Goal: Contribute content: Contribute content

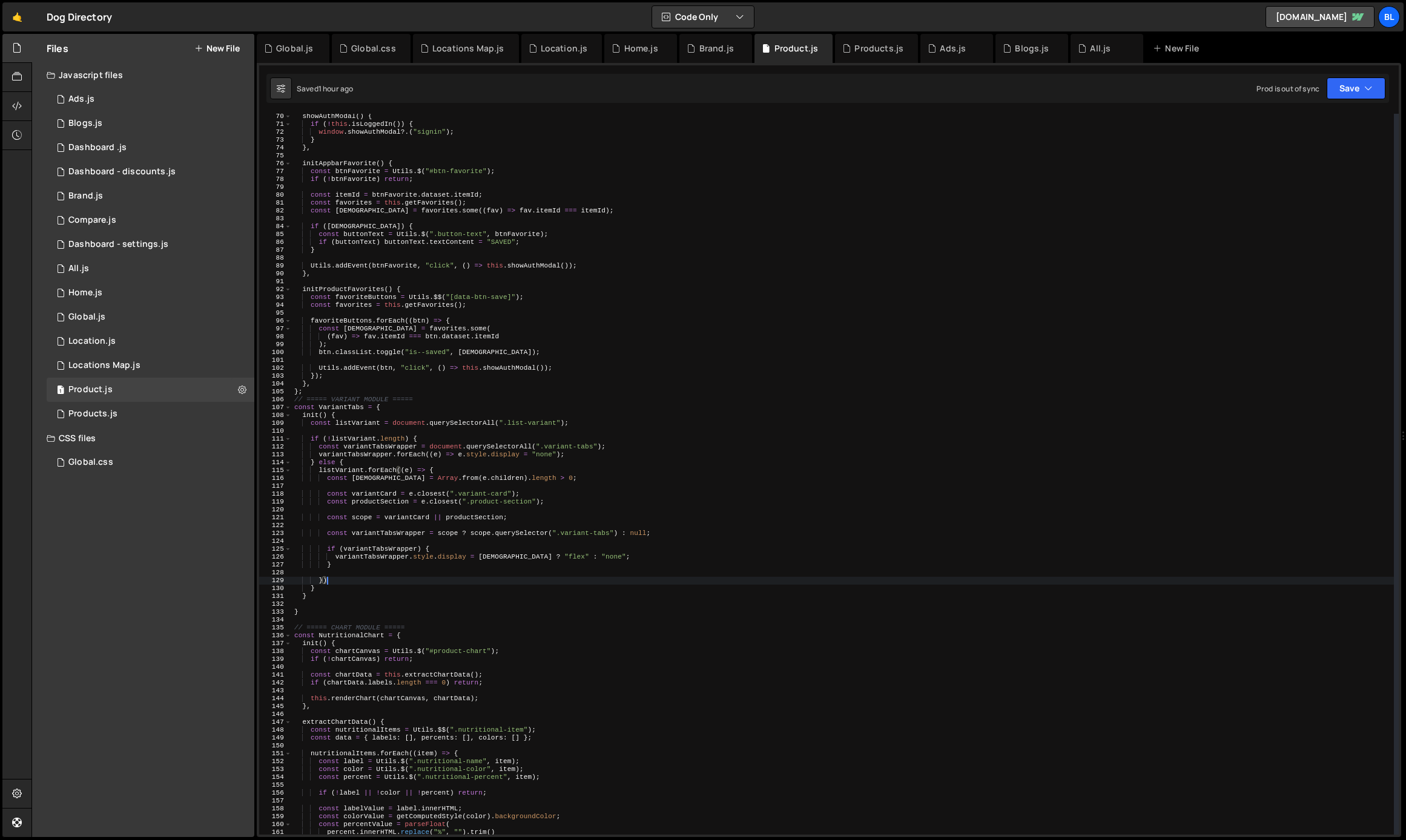
scroll to position [545, 0]
click at [447, 557] on div "showAuthModal ( ) { if ( ! this . isLoggedIn ( )) { window . showAuthModal ?. (…" at bounding box center [843, 481] width 1102 height 737
click at [464, 500] on div "showAuthModal ( ) { if ( ! this . isLoggedIn ( )) { window . showAuthModal ?. (…" at bounding box center [843, 481] width 1102 height 737
type textarea "const productSection = e.closest(".product-section");"
click at [496, 503] on div "showAuthModal ( ) { if ( ! this . isLoggedIn ( )) { window . showAuthModal ?. (…" at bounding box center [843, 481] width 1102 height 737
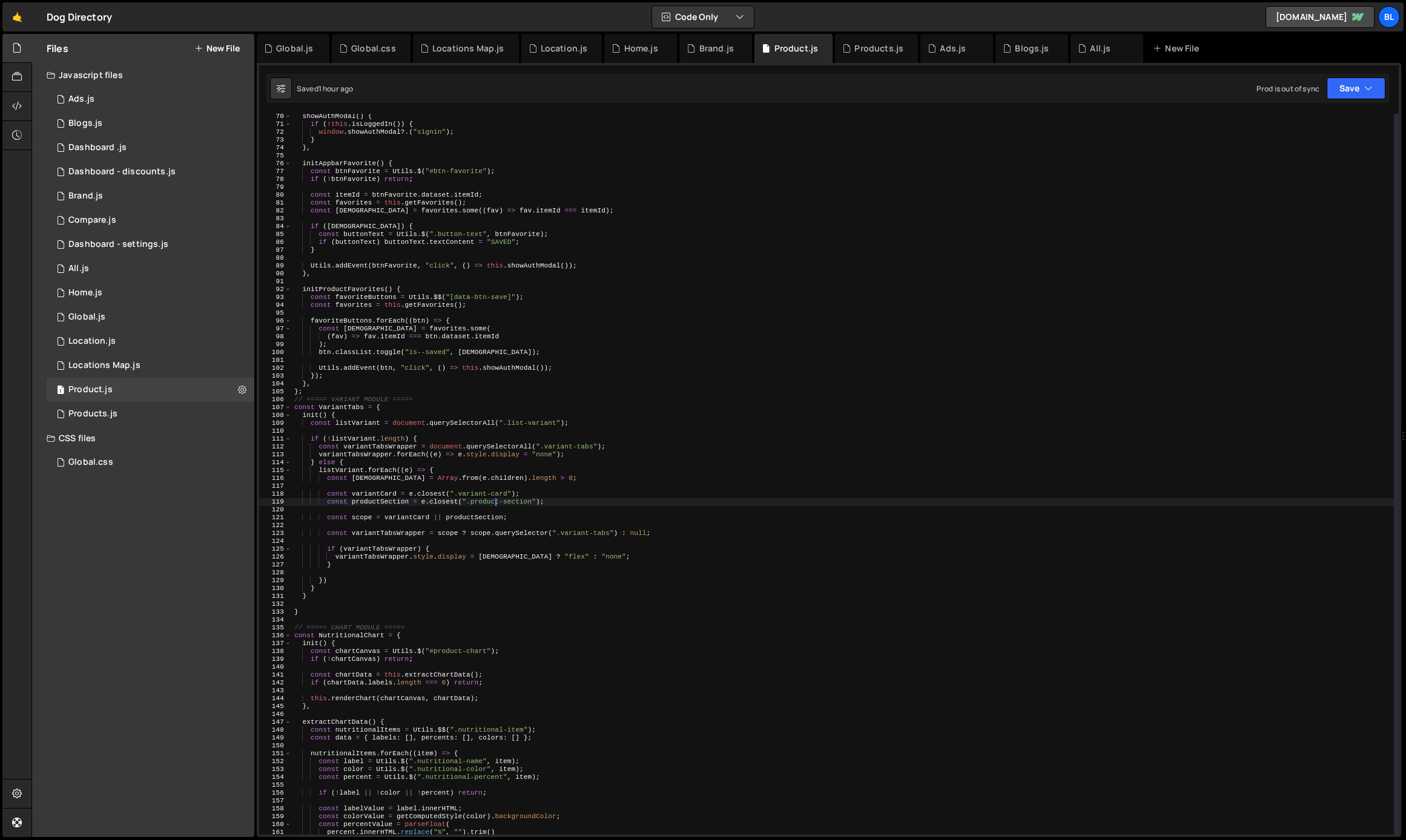
click at [484, 540] on div "showAuthModal ( ) { if ( ! this . isLoggedIn ( )) { window . showAuthModal ?. (…" at bounding box center [843, 481] width 1102 height 737
click at [367, 493] on div "showAuthModal ( ) { if ( ! this . isLoggedIn ( )) { window . showAuthModal ?. (…" at bounding box center [843, 481] width 1102 height 737
click at [362, 516] on div "showAuthModal ( ) { if ( ! this . isLoggedIn ( )) { window . showAuthModal ?. (…" at bounding box center [843, 481] width 1102 height 737
type textarea "const scope = variantCard || productSection;"
click at [362, 516] on div "showAuthModal ( ) { if ( ! this . isLoggedIn ( )) { window . showAuthModal ?. (…" at bounding box center [843, 481] width 1102 height 737
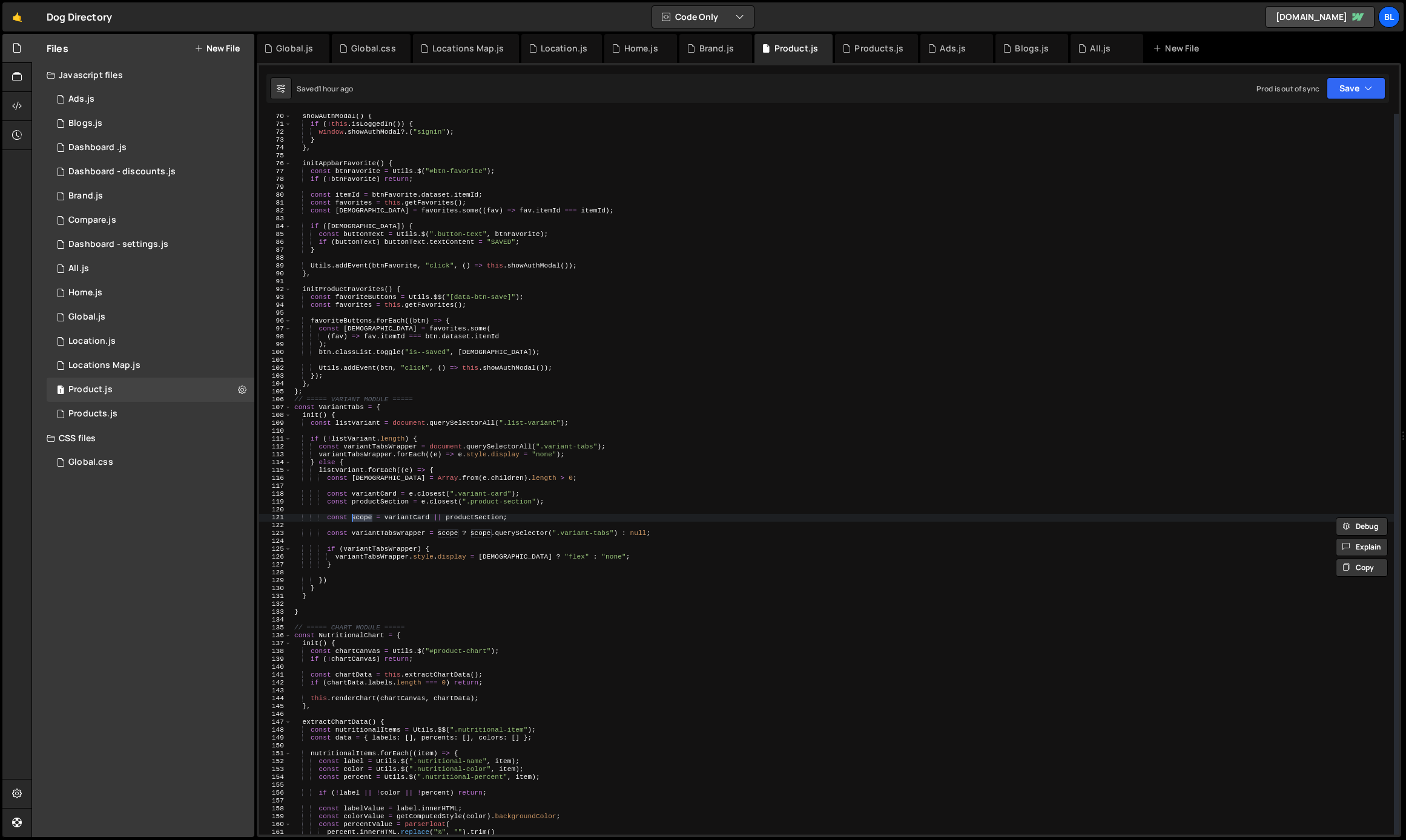
click at [469, 530] on div "showAuthModal ( ) { if ( ! this . isLoggedIn ( )) { window . showAuthModal ?. (…" at bounding box center [843, 481] width 1102 height 737
click at [489, 539] on div "showAuthModal ( ) { if ( ! this . isLoggedIn ( )) { window . showAuthModal ?. (…" at bounding box center [843, 481] width 1102 height 737
click at [527, 539] on div "showAuthModal ( ) { if ( ! this . isLoggedIn ( )) { window . showAuthModal ?. (…" at bounding box center [843, 481] width 1102 height 737
click at [582, 517] on div "showAuthModal ( ) { if ( ! this . isLoggedIn ( )) { window . showAuthModal ?. (…" at bounding box center [843, 481] width 1102 height 737
type textarea "const scope = variantCard || productSection;"
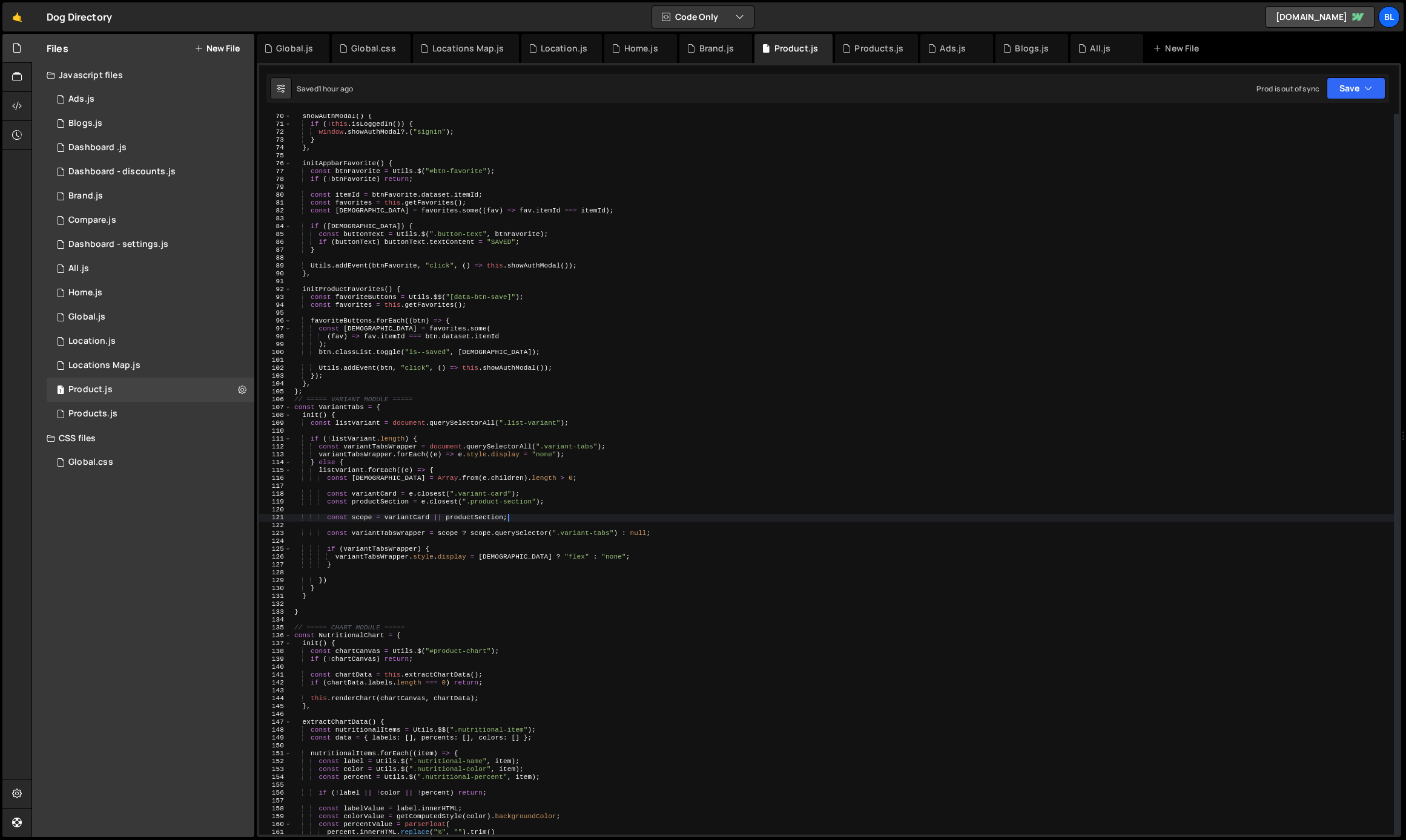
click at [516, 521] on div "showAuthModal ( ) { if ( ! this . isLoggedIn ( )) { window . showAuthModal ?. (…" at bounding box center [843, 481] width 1102 height 737
click at [471, 524] on div "showAuthModal ( ) { if ( ! this . isLoggedIn ( )) { window . showAuthModal ?. (…" at bounding box center [843, 481] width 1102 height 737
click at [442, 540] on div "showAuthModal ( ) { if ( ! this . isLoggedIn ( )) { window . showAuthModal ?. (…" at bounding box center [843, 481] width 1102 height 737
click at [371, 497] on div "showAuthModal ( ) { if ( ! this . isLoggedIn ( )) { window . showAuthModal ?. (…" at bounding box center [843, 481] width 1102 height 737
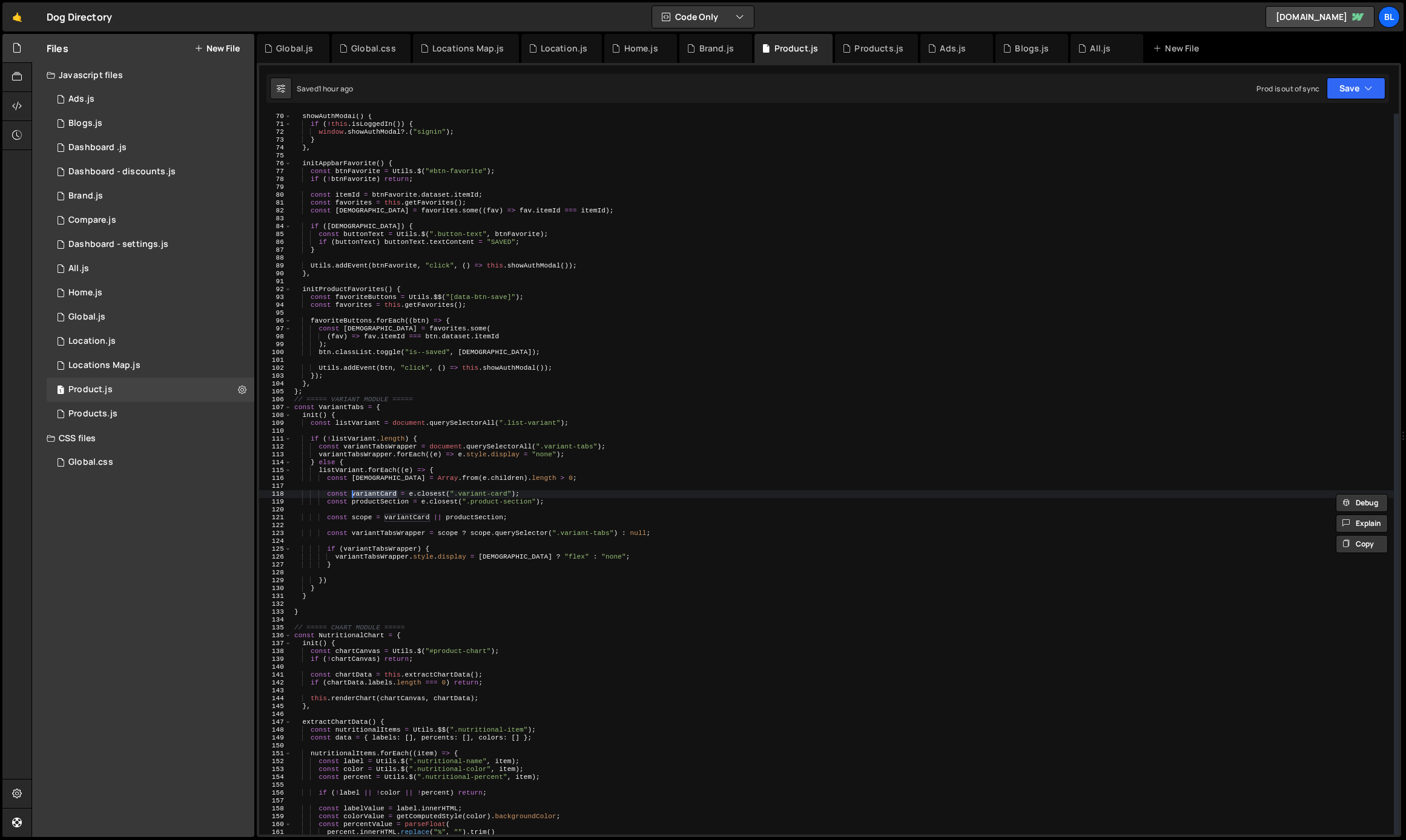
click at [362, 517] on div "showAuthModal ( ) { if ( ! this . isLoggedIn ( )) { window . showAuthModal ?. (…" at bounding box center [843, 481] width 1102 height 737
type textarea "const scope = variantCard || productSection;"
click at [362, 517] on div "showAuthModal ( ) { if ( ! this . isLoggedIn ( )) { window . showAuthModal ?. (…" at bounding box center [843, 481] width 1102 height 737
type textarea "CONSOOE"
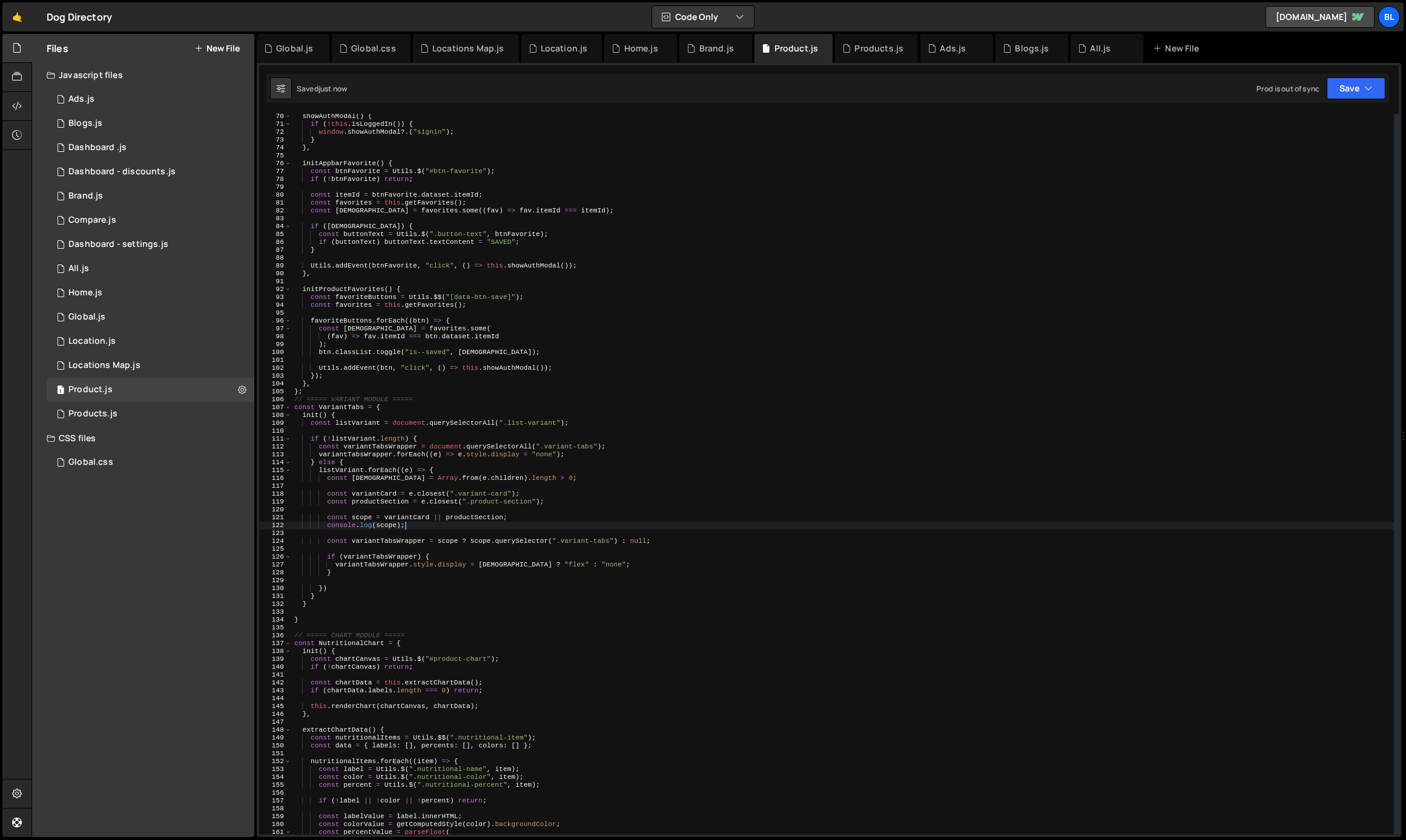
type textarea "console.log(scope);"
